Goal: Task Accomplishment & Management: Manage account settings

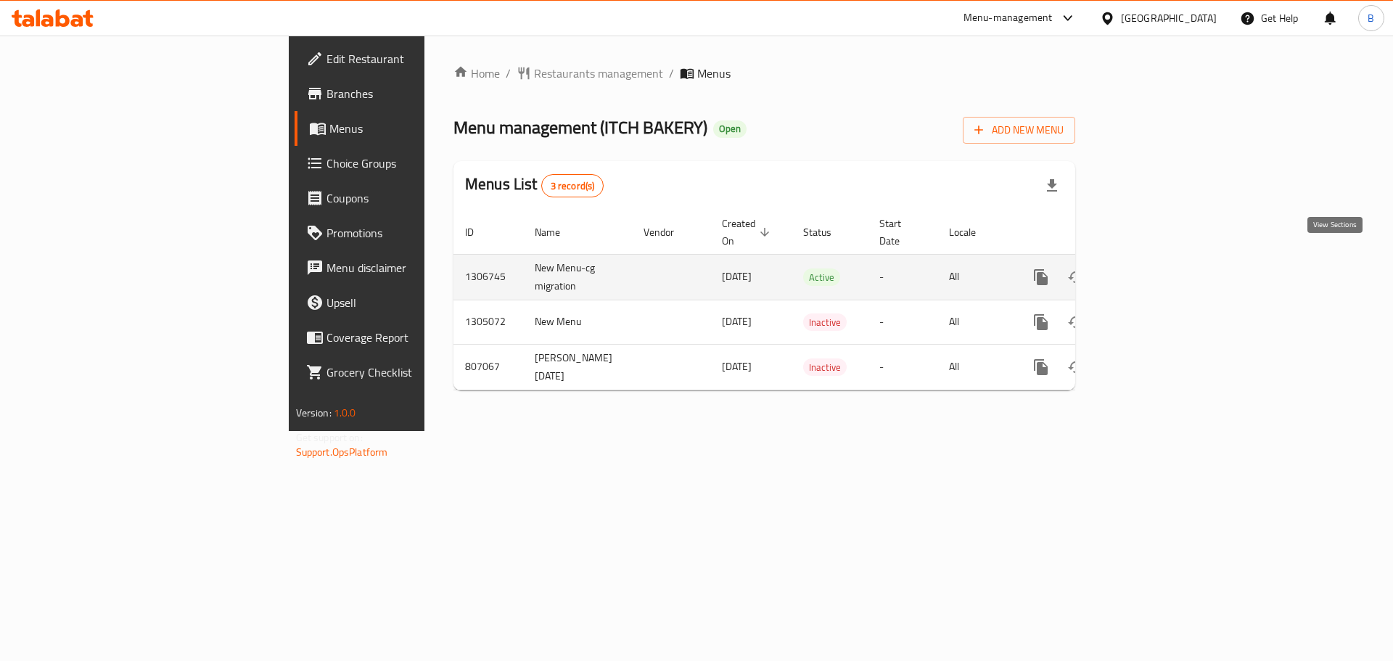
click at [1152, 271] on icon "enhanced table" at bounding box center [1145, 277] width 13 height 13
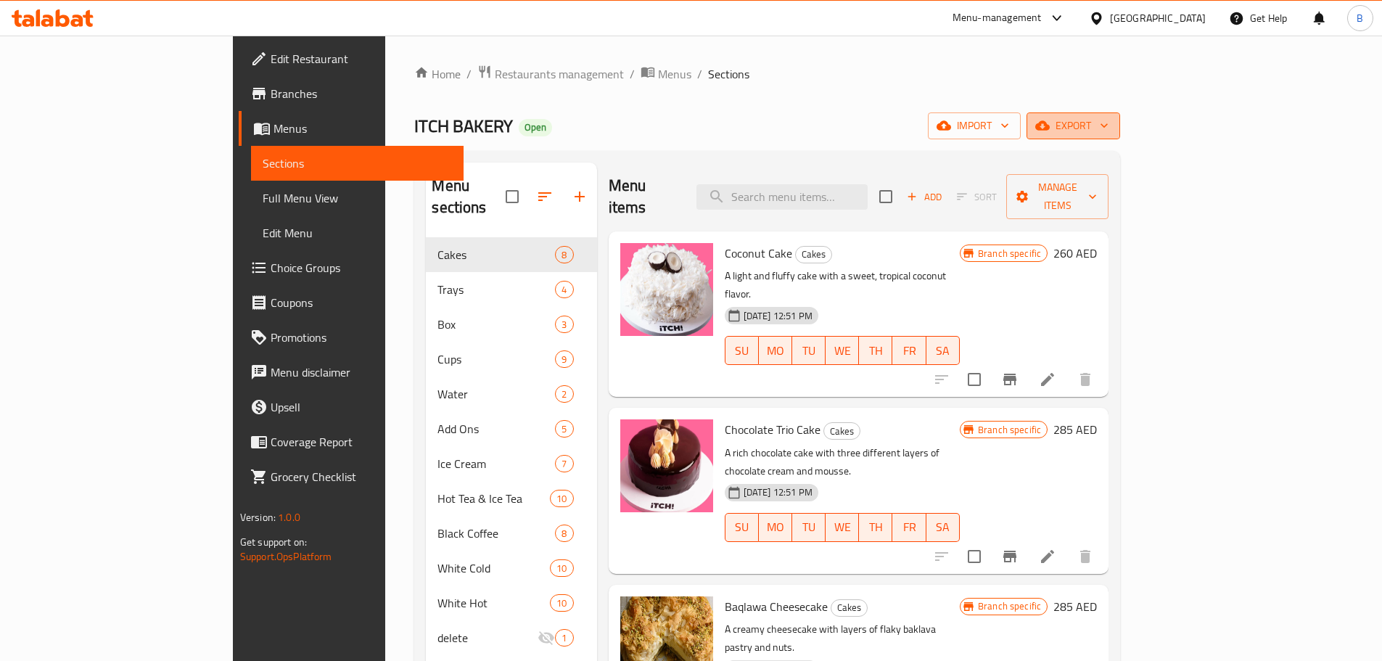
click at [1109, 126] on span "export" at bounding box center [1073, 126] width 70 height 18
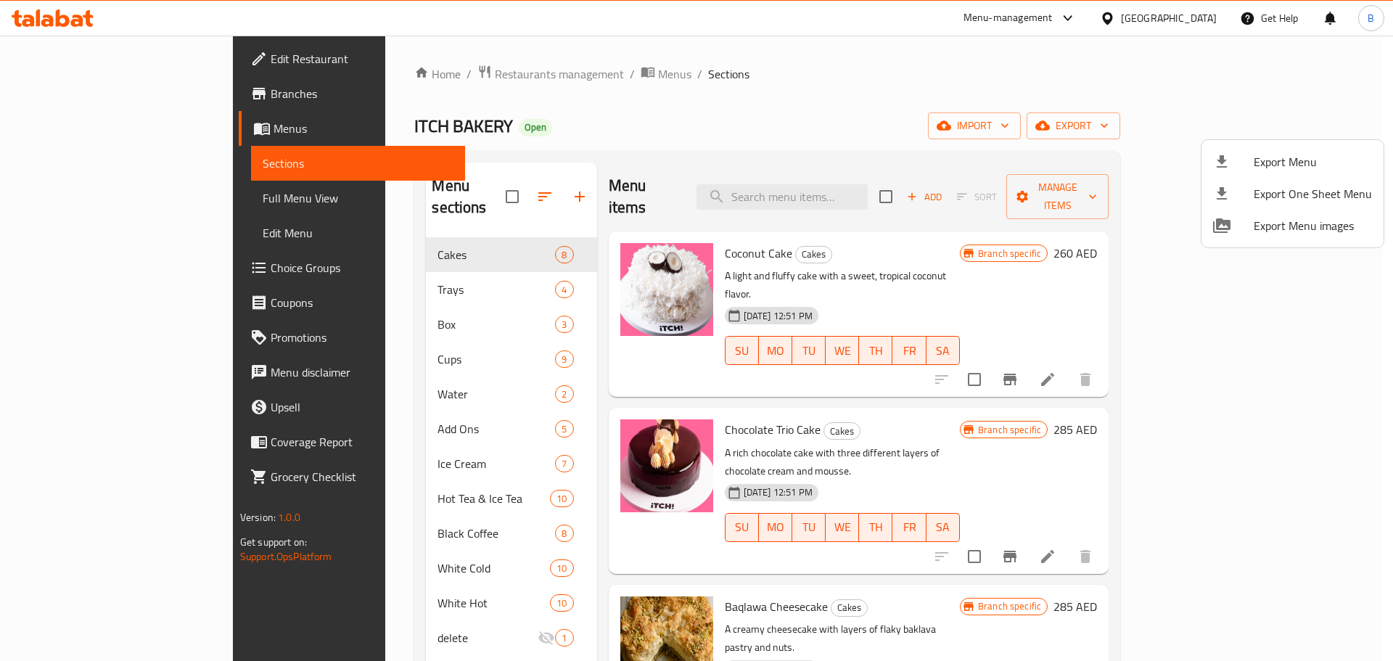
click at [1279, 155] on span "Export Menu" at bounding box center [1313, 161] width 118 height 17
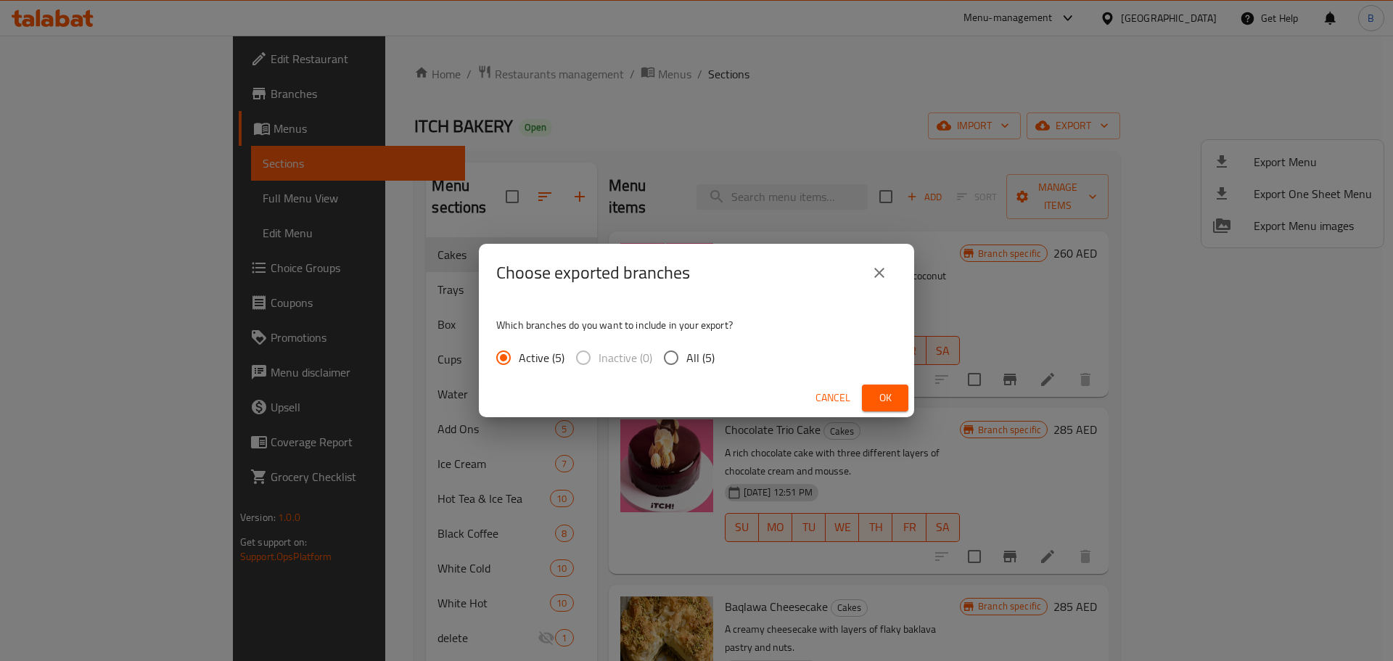
click at [686, 342] on div "Which branches do you want to include in your export? Active (5) Inactive (0) A…" at bounding box center [696, 340] width 435 height 77
click at [687, 366] on span "All (5)" at bounding box center [700, 357] width 28 height 17
click at [686, 368] on input "All (5)" at bounding box center [671, 357] width 30 height 30
radio input "true"
click at [885, 409] on button "Ok" at bounding box center [885, 398] width 46 height 27
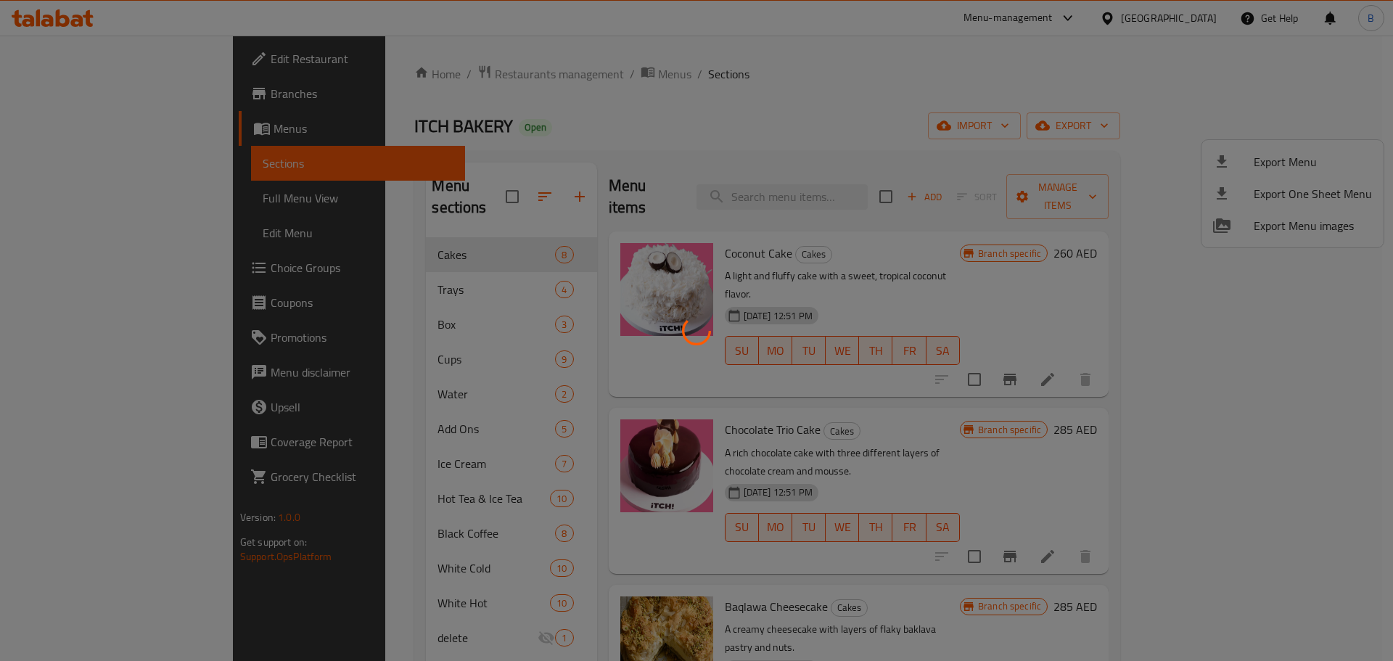
click at [850, 193] on div at bounding box center [696, 330] width 1393 height 661
click at [849, 190] on div at bounding box center [696, 330] width 1393 height 661
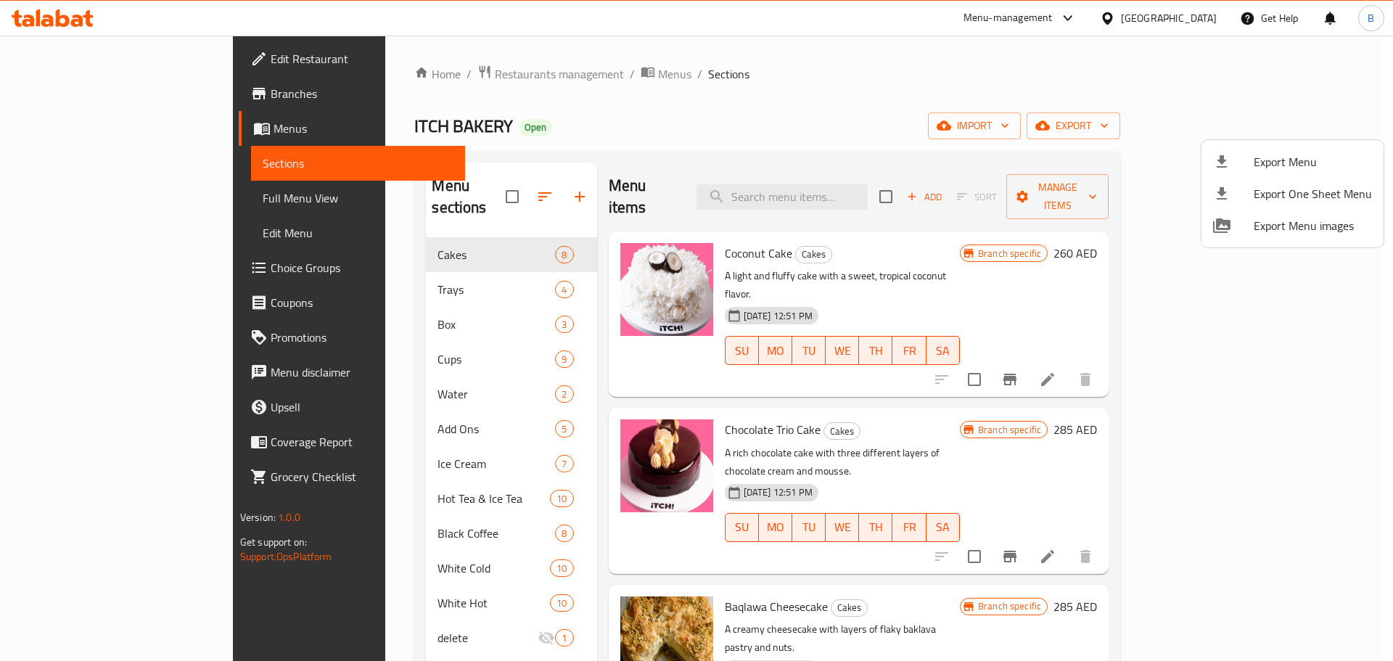
click at [849, 190] on div at bounding box center [696, 330] width 1393 height 661
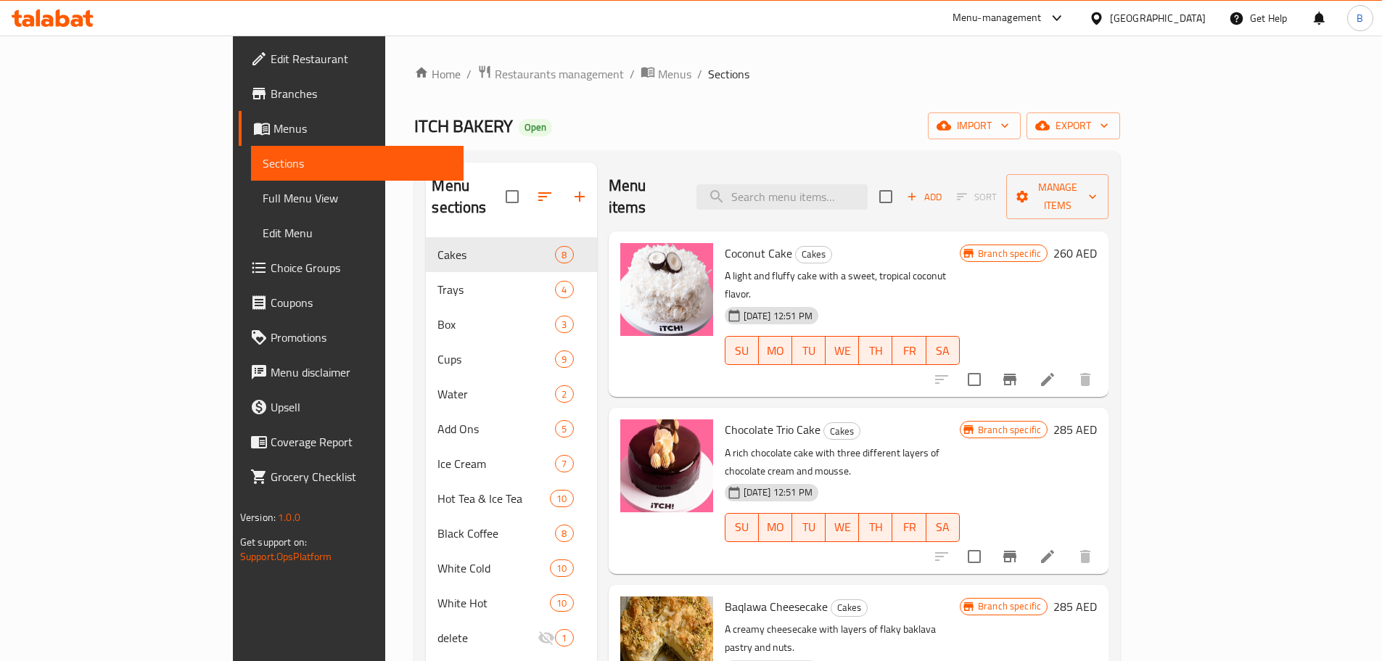
click at [849, 190] on input "search" at bounding box center [782, 196] width 171 height 25
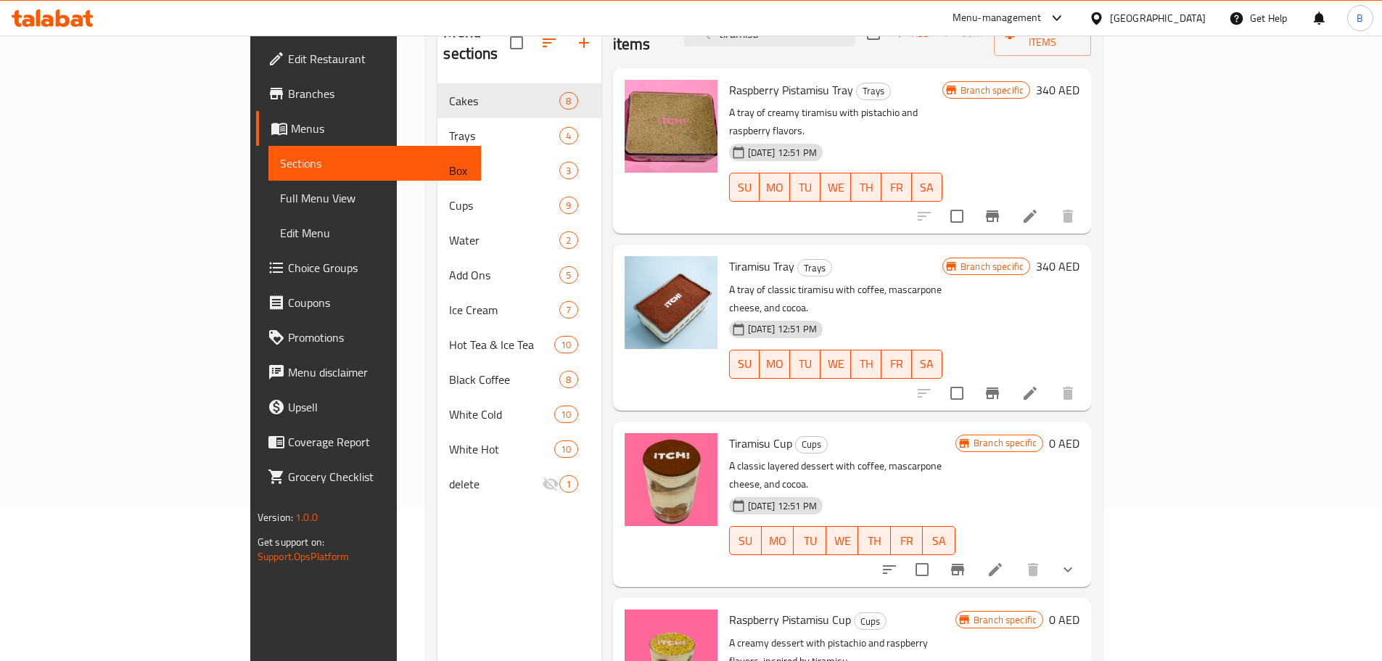
scroll to position [203, 0]
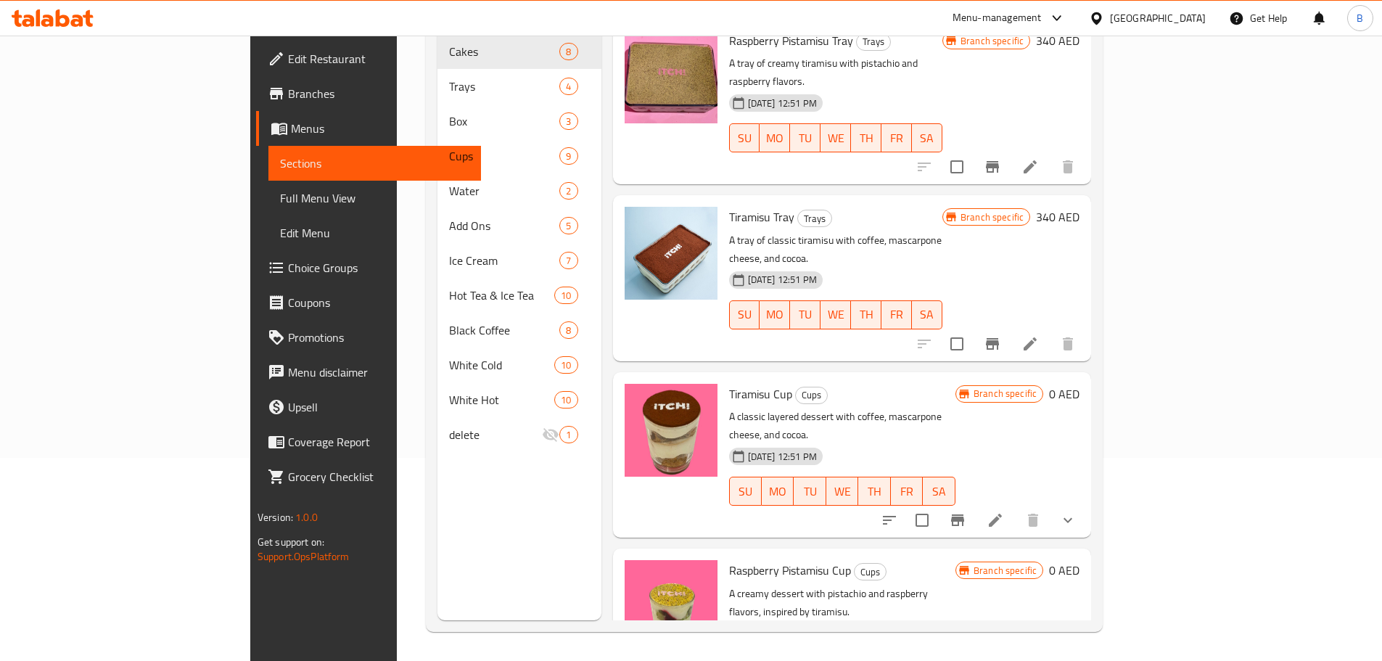
type input "tiramisu"
click at [1016, 507] on li at bounding box center [995, 520] width 41 height 26
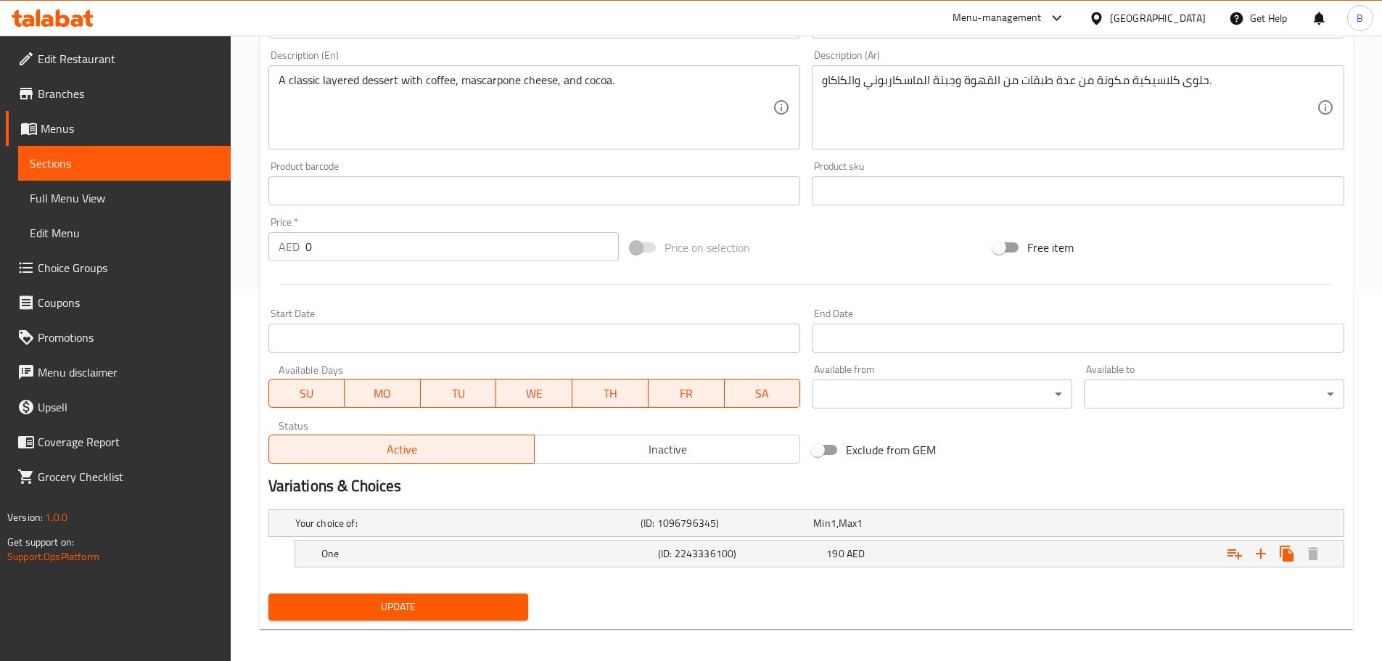
scroll to position [376, 0]
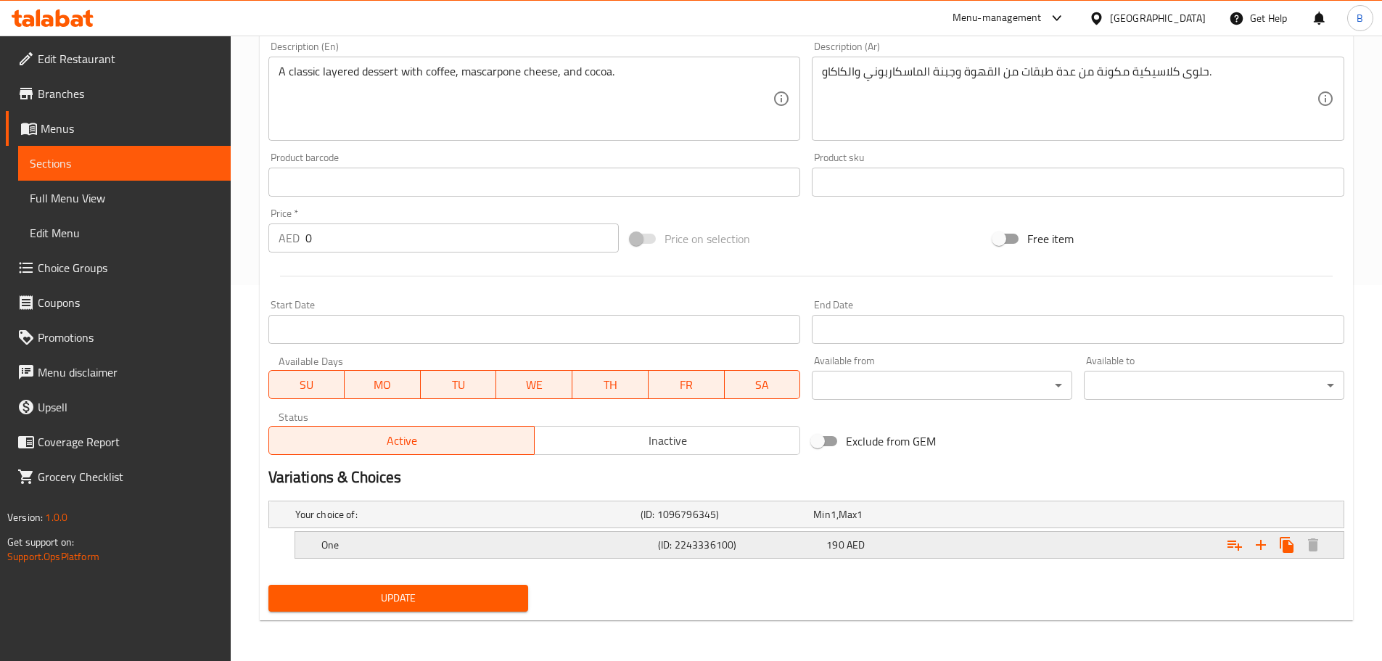
click at [807, 522] on h5 "(ID: 2243336100)" at bounding box center [724, 514] width 167 height 15
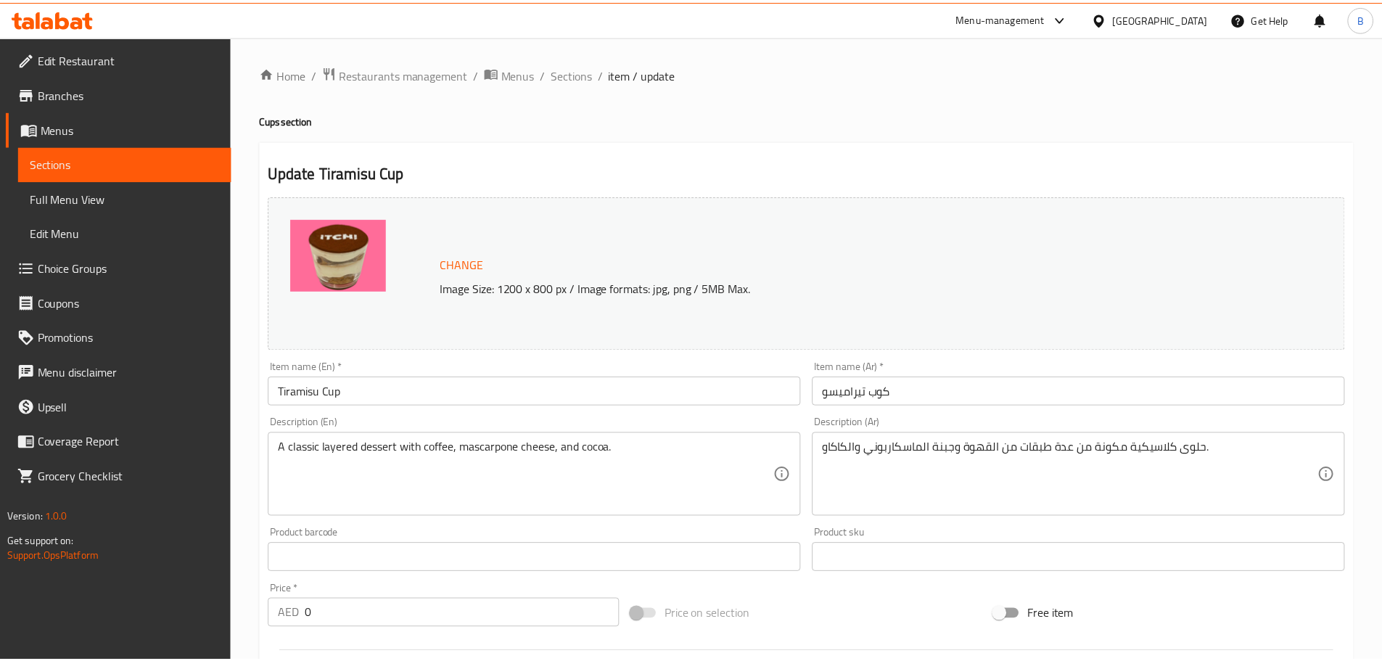
scroll to position [438, 0]
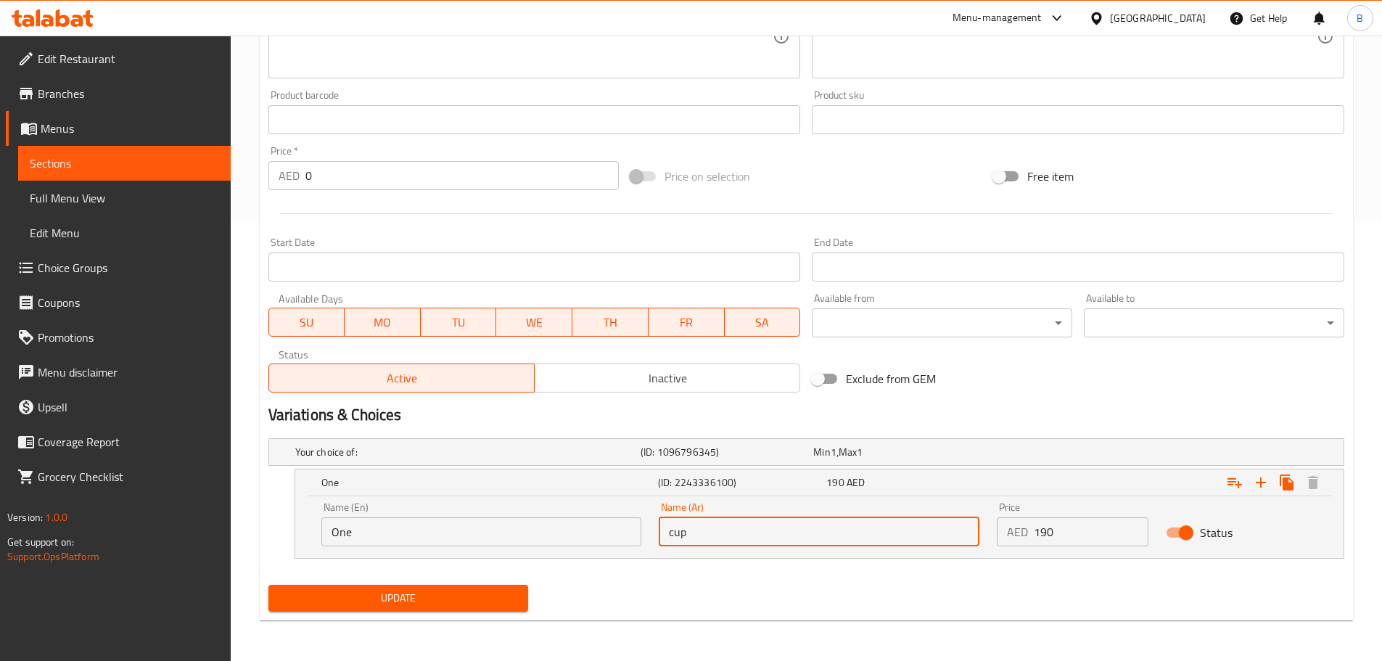
click at [803, 544] on input "cup" at bounding box center [819, 531] width 321 height 29
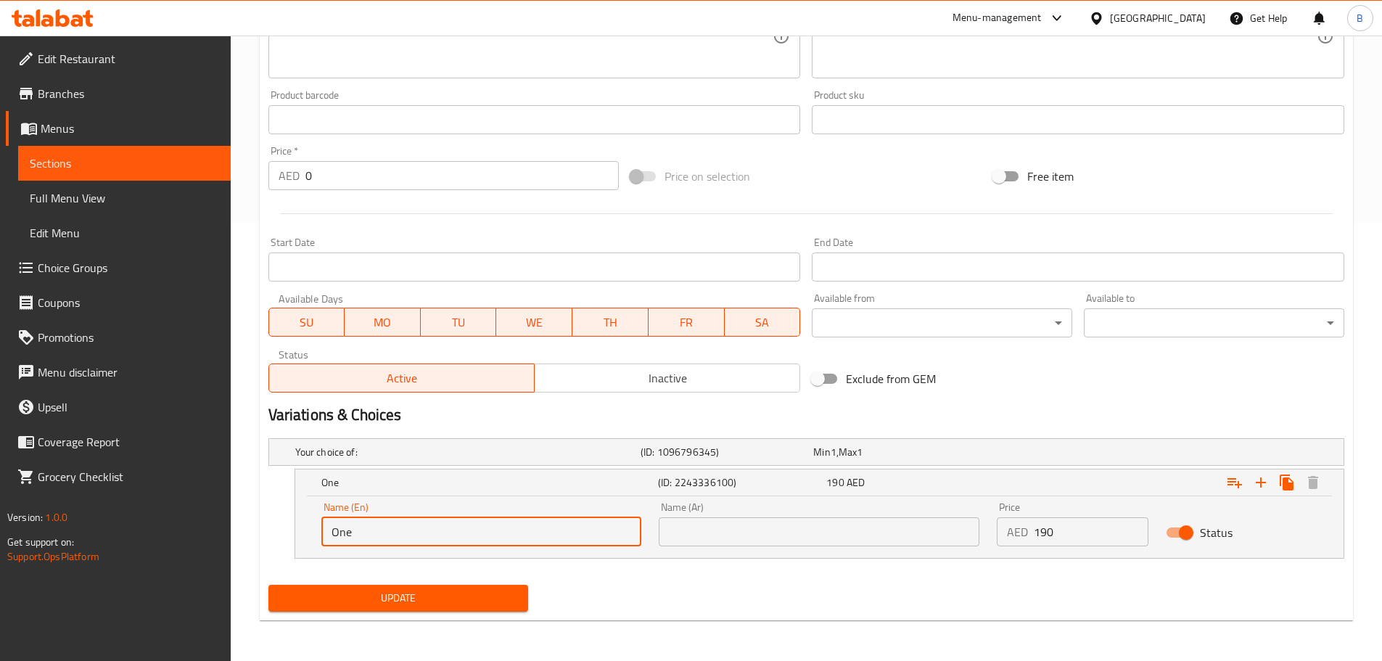
click at [393, 544] on input "One" at bounding box center [481, 531] width 321 height 29
paste input "cup"
type input "Cup"
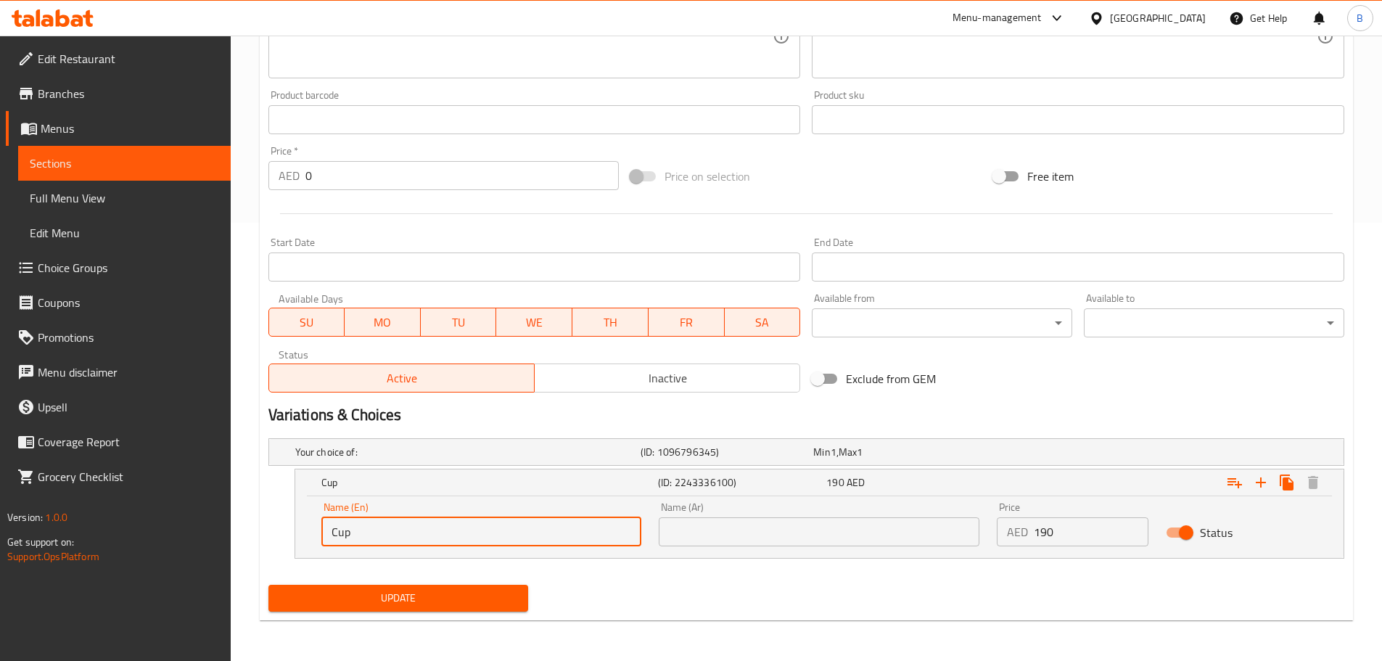
click at [816, 549] on div "Name (Ar) Name (Ar)" at bounding box center [819, 524] width 338 height 62
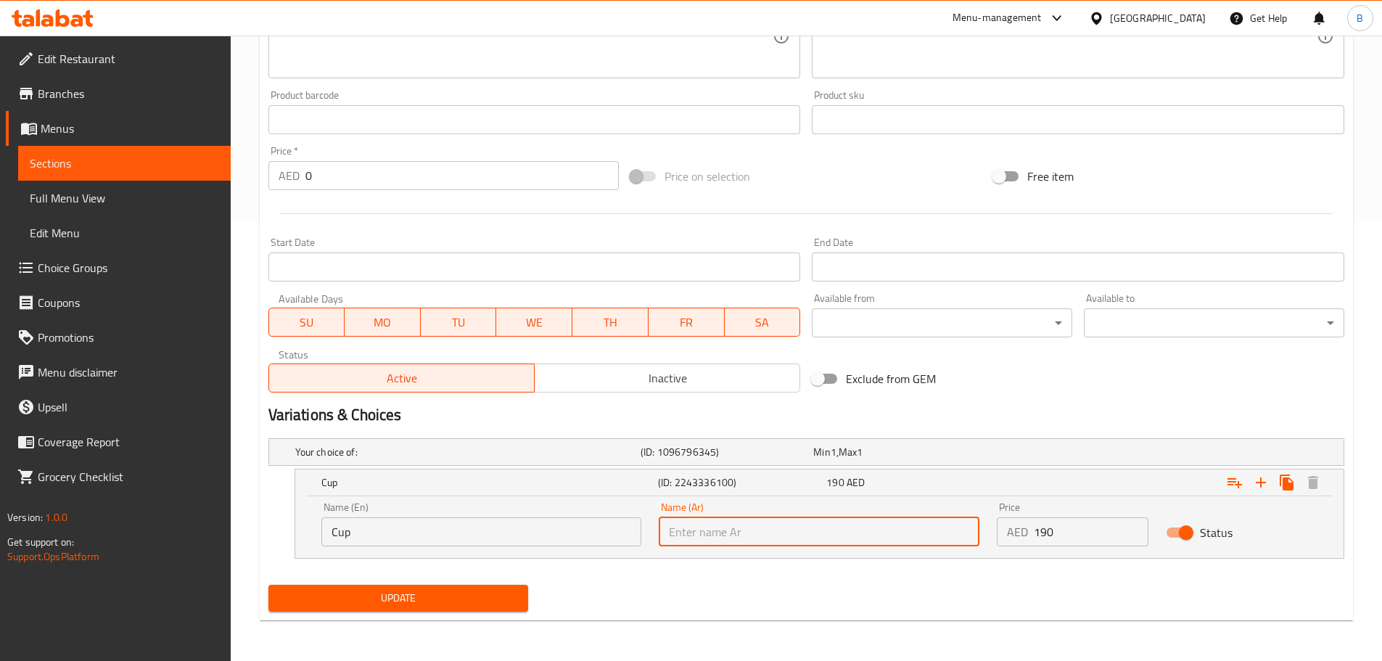
click at [841, 542] on input "text" at bounding box center [819, 531] width 321 height 29
paste input "كوب"
type input "كوب"
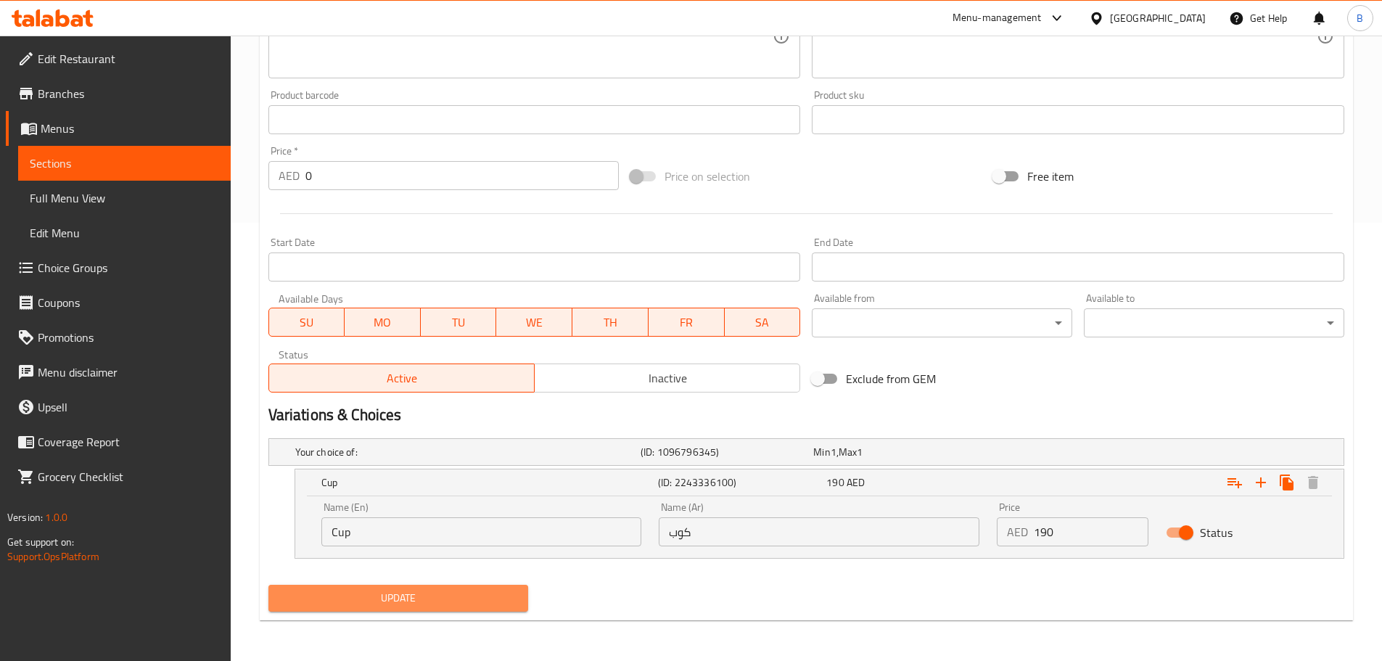
click at [525, 605] on button "Update" at bounding box center [398, 598] width 261 height 27
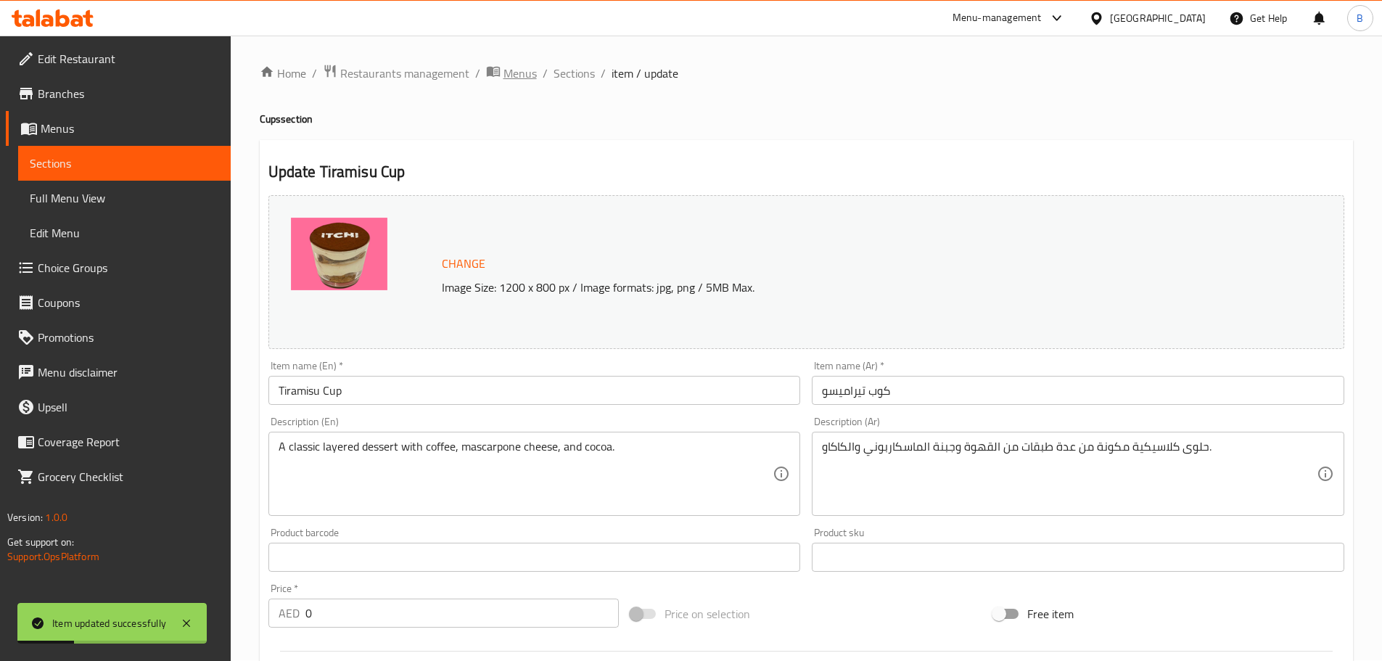
scroll to position [0, 0]
click at [556, 70] on span "Sections" at bounding box center [574, 73] width 41 height 17
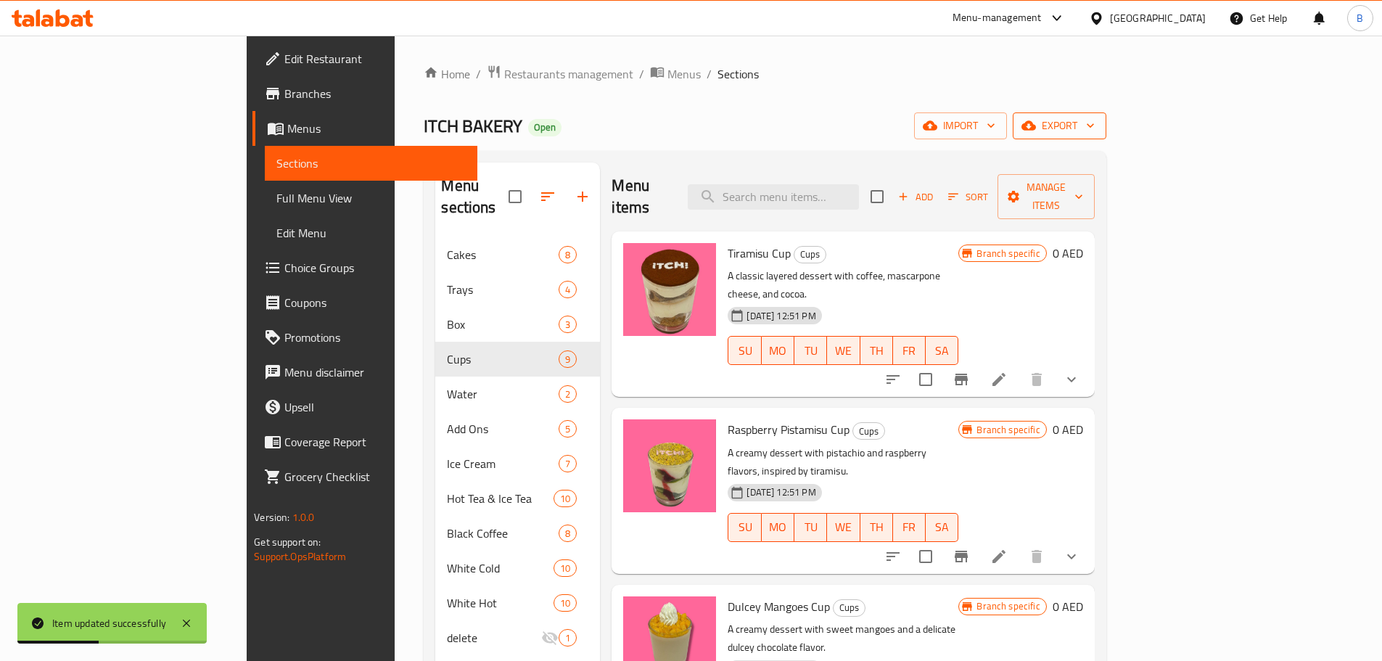
click at [1036, 126] on icon "button" at bounding box center [1029, 125] width 15 height 15
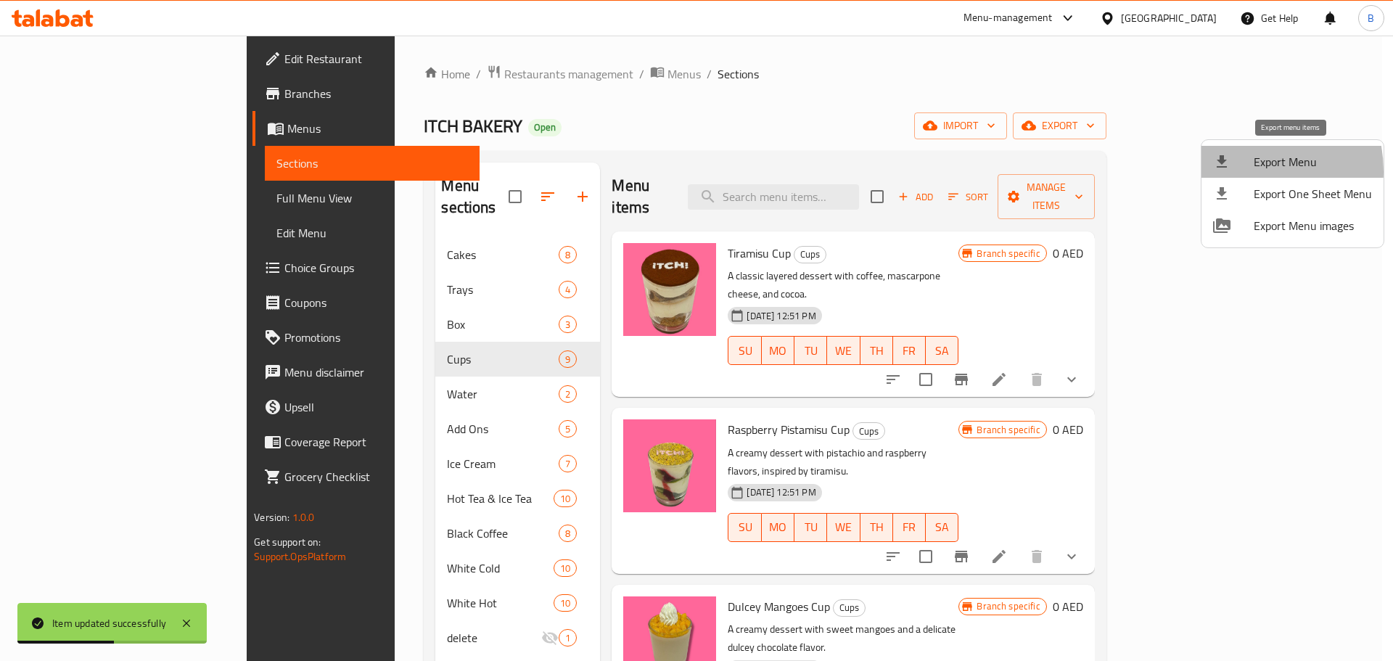
click at [1237, 171] on li "Export Menu" at bounding box center [1293, 162] width 182 height 32
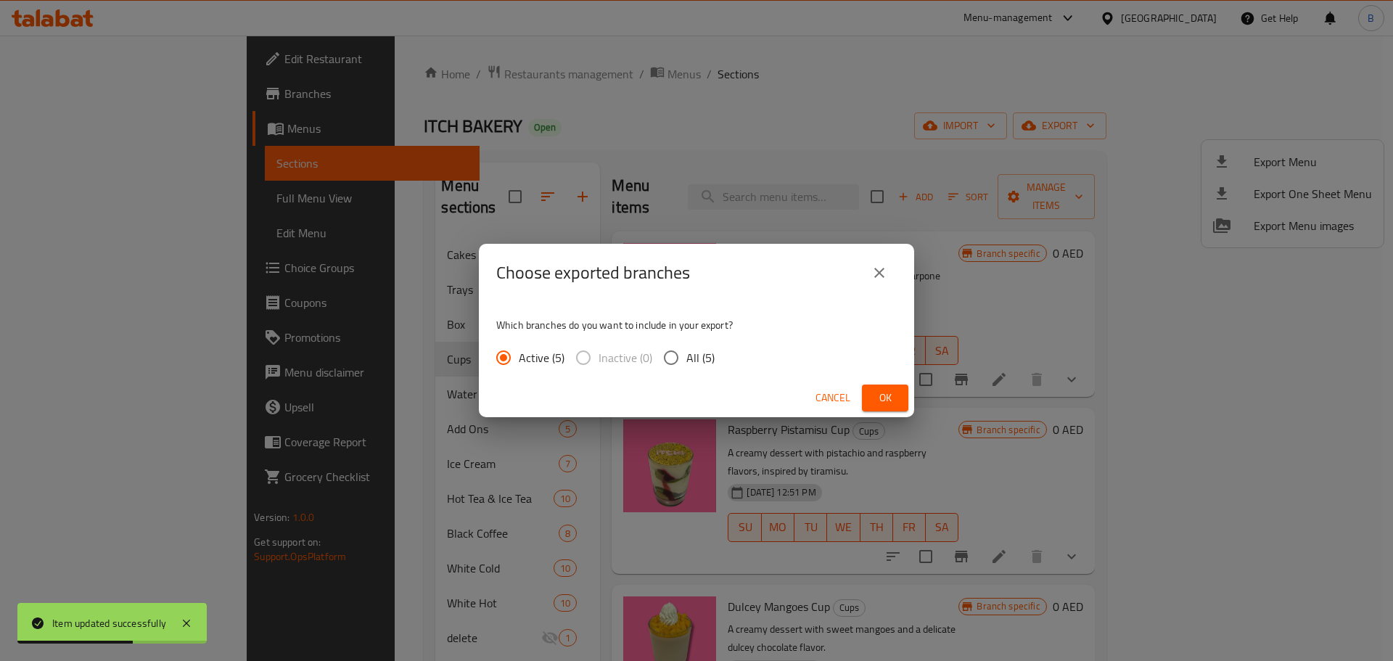
click at [723, 372] on div "Active (5) Inactive (0) All (5)" at bounding box center [611, 357] width 230 height 30
click at [686, 363] on span "All (5)" at bounding box center [700, 357] width 28 height 17
click at [686, 363] on input "All (5)" at bounding box center [671, 357] width 30 height 30
radio input "true"
click at [906, 403] on div "Cancel Ok" at bounding box center [696, 398] width 435 height 38
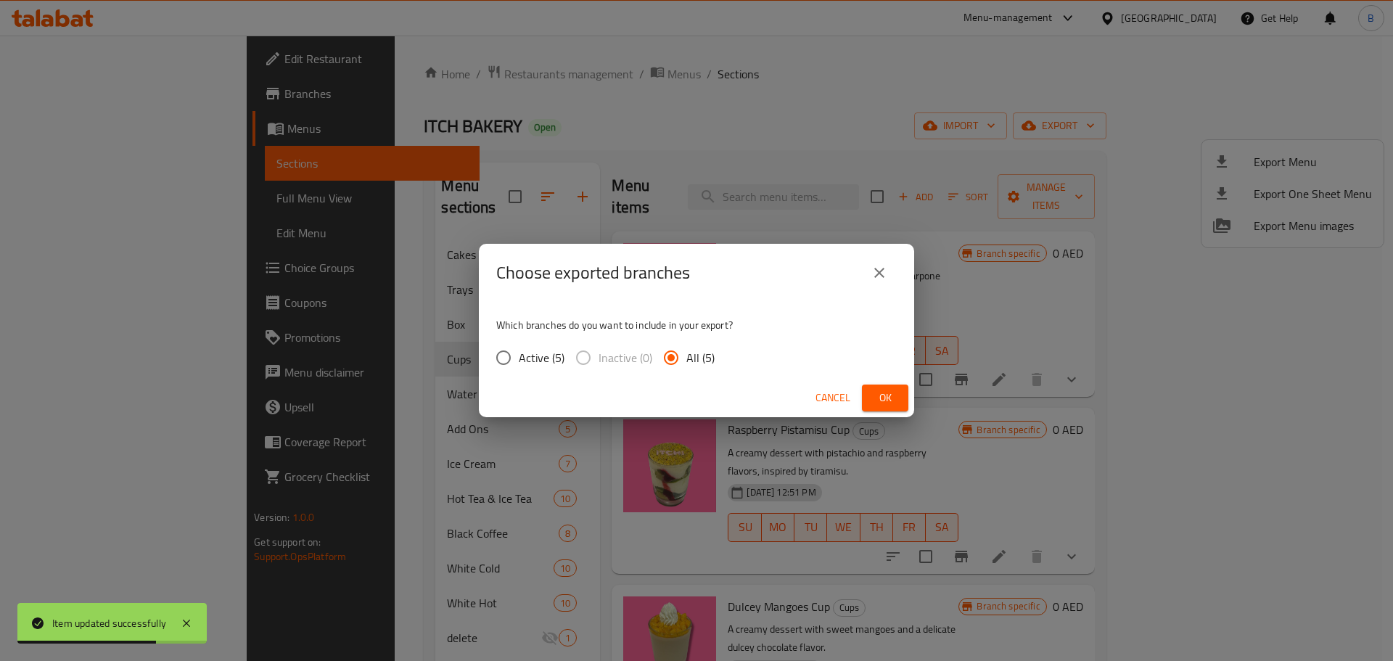
click at [901, 404] on button "Ok" at bounding box center [885, 398] width 46 height 27
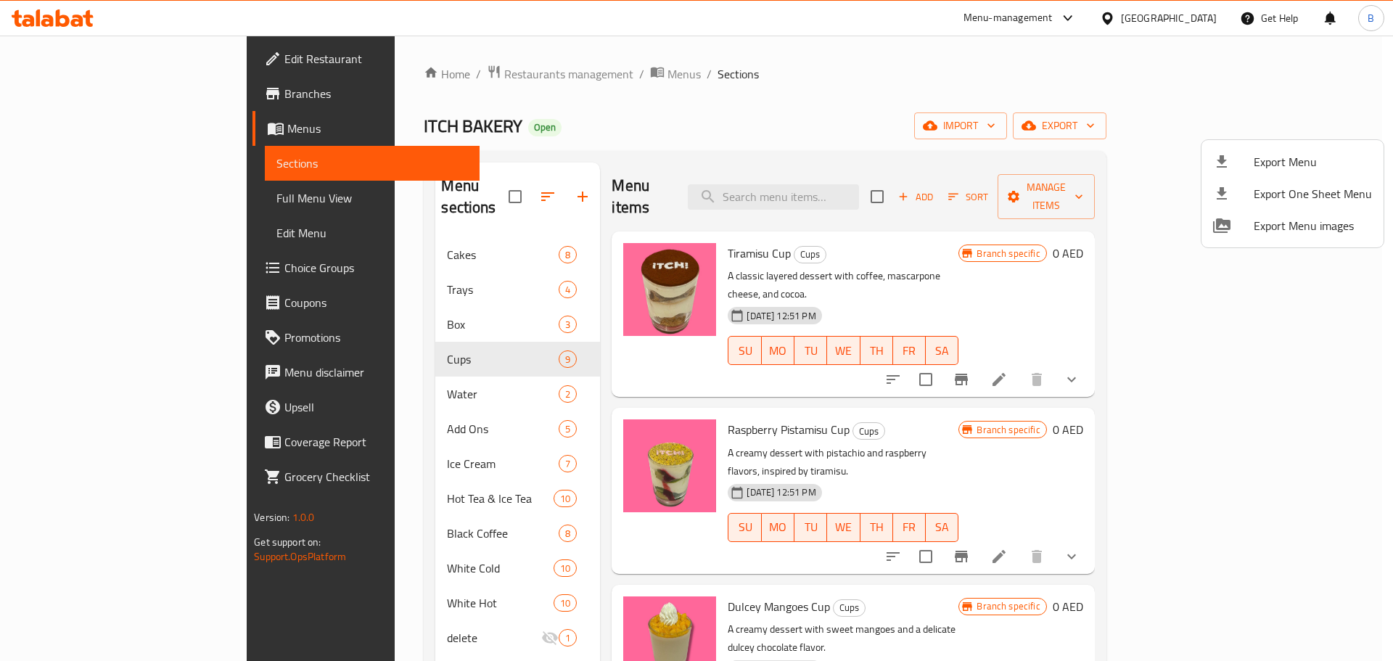
drag, startPoint x: 451, startPoint y: 69, endPoint x: 452, endPoint y: 123, distance: 54.4
click at [503, 130] on div at bounding box center [696, 330] width 1393 height 661
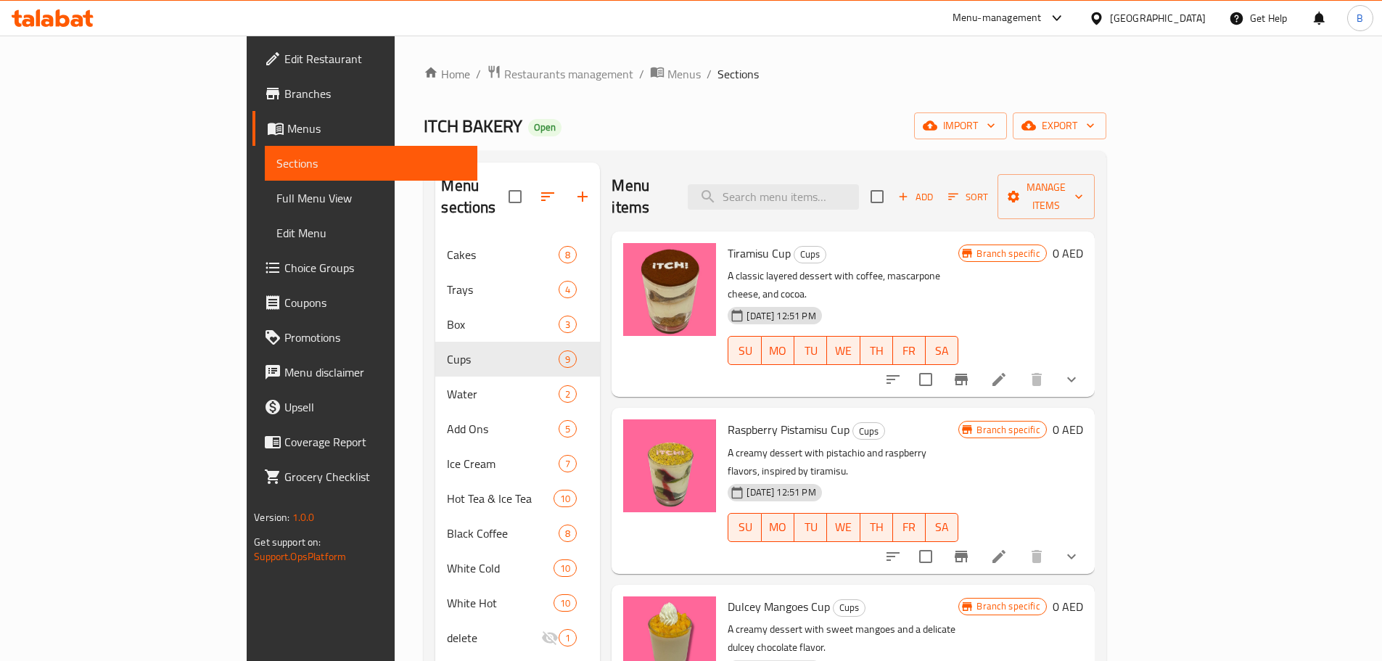
click at [426, 86] on div "Home / Restaurants management / Menus / Sections ITCH BAKERY Open import export…" at bounding box center [765, 450] width 682 height 771
click at [504, 75] on span "Restaurants management" at bounding box center [568, 73] width 129 height 17
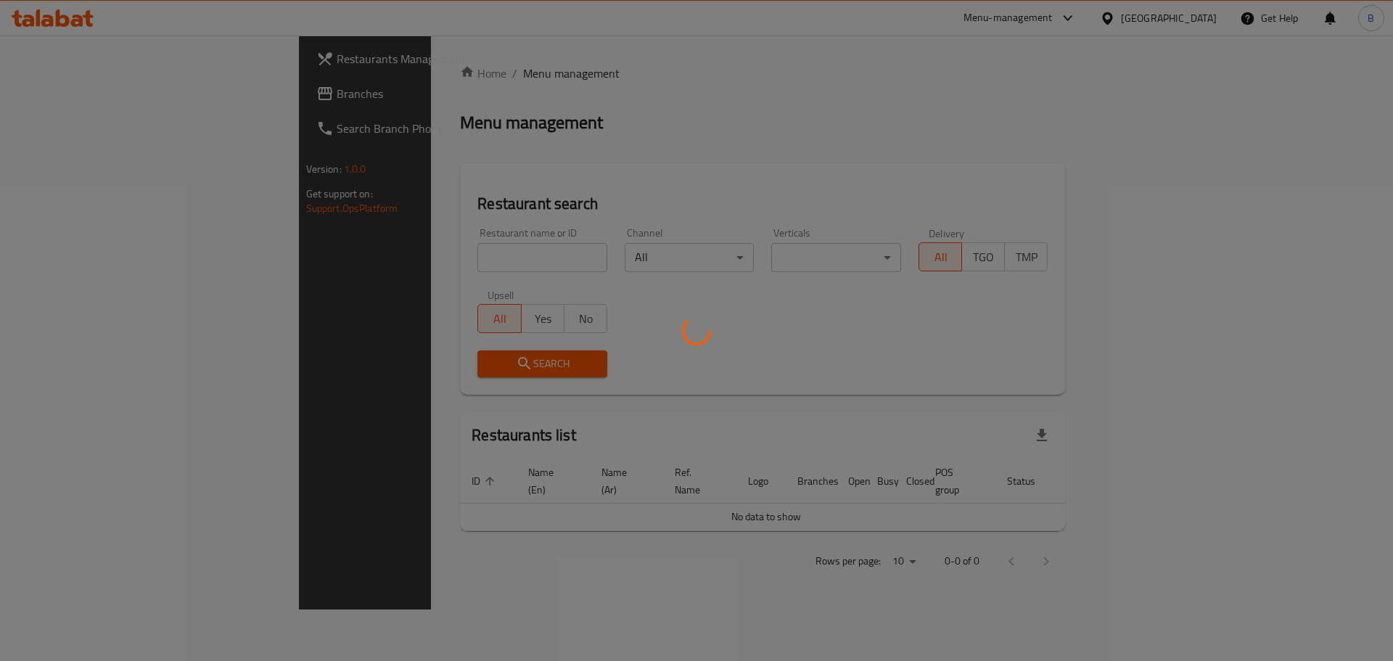
click at [188, 104] on div at bounding box center [696, 330] width 1393 height 661
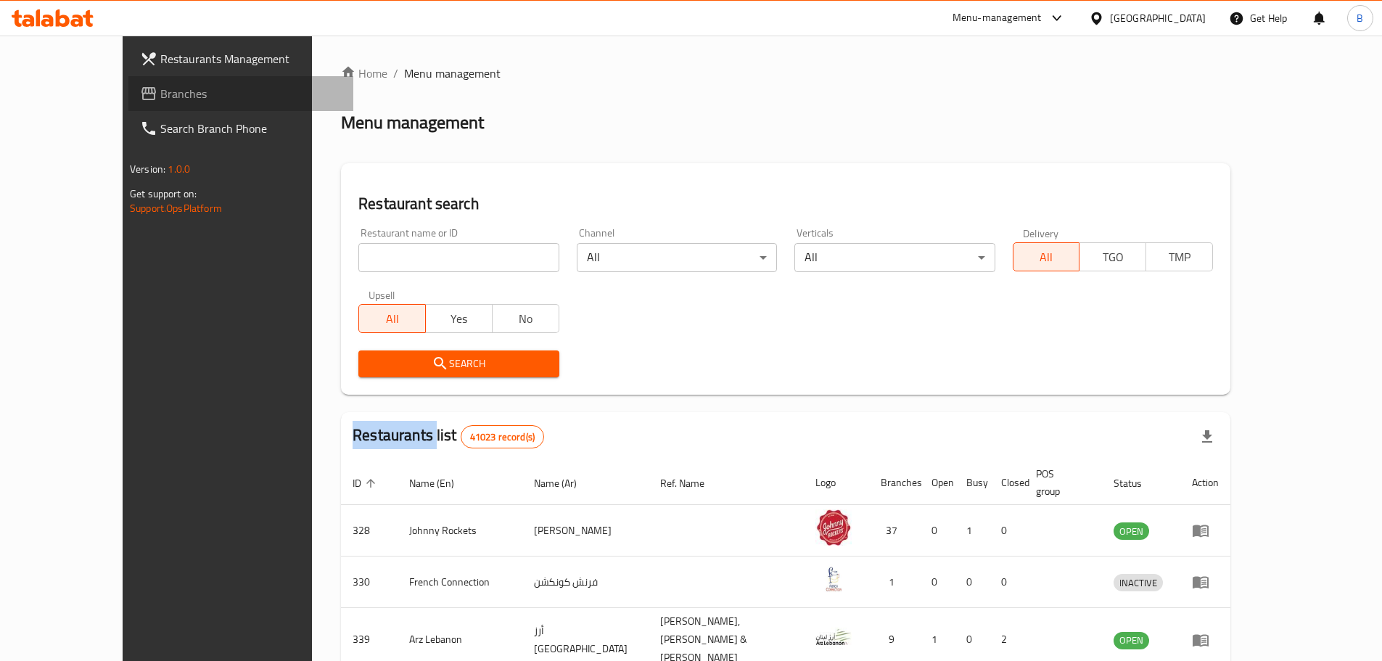
click at [194, 86] on span "Branches" at bounding box center [250, 93] width 181 height 17
click at [417, 278] on div "Restaurant name or ID Restaurant name or ID" at bounding box center [459, 250] width 218 height 62
